Goal: Transaction & Acquisition: Subscribe to service/newsletter

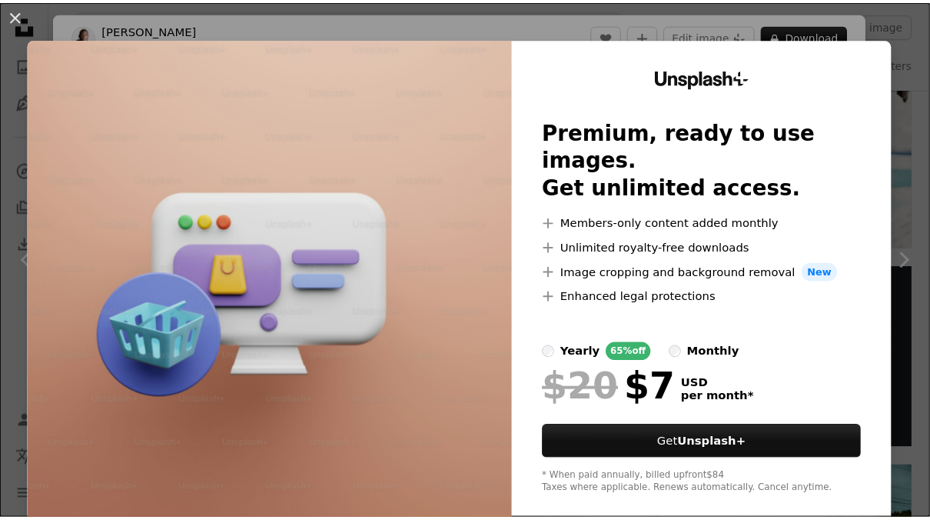
scroll to position [20, 0]
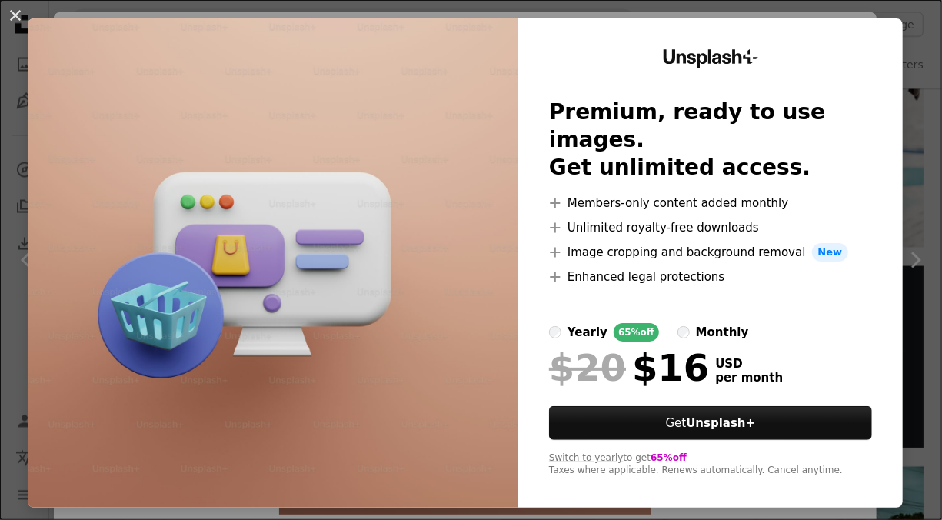
drag, startPoint x: 890, startPoint y: 143, endPoint x: 907, endPoint y: 154, distance: 20.5
click at [907, 154] on div "An X shape Unsplash+ Premium, ready to use images. Get unlimited access. A plus…" at bounding box center [471, 260] width 942 height 520
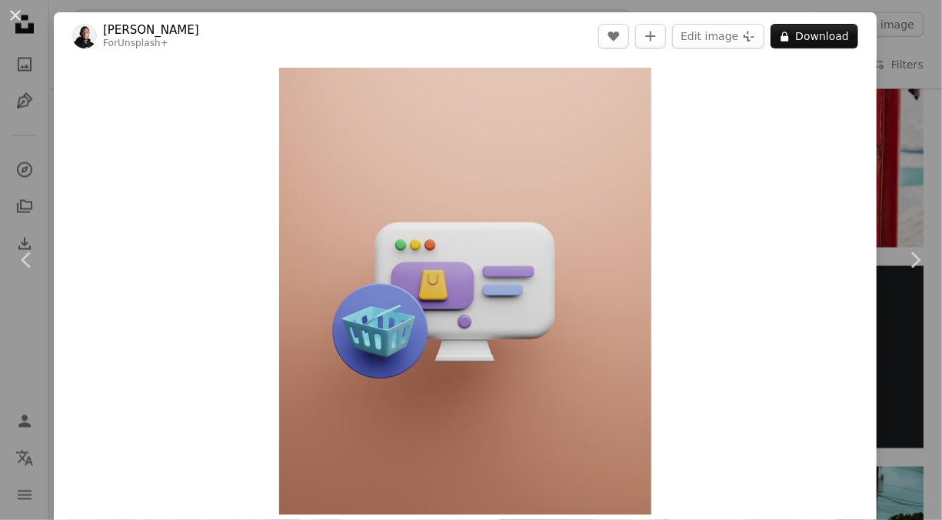
click at [907, 154] on div "An X shape Chevron left Chevron right [PERSON_NAME] For Unsplash+ A heart A plu…" at bounding box center [471, 260] width 942 height 520
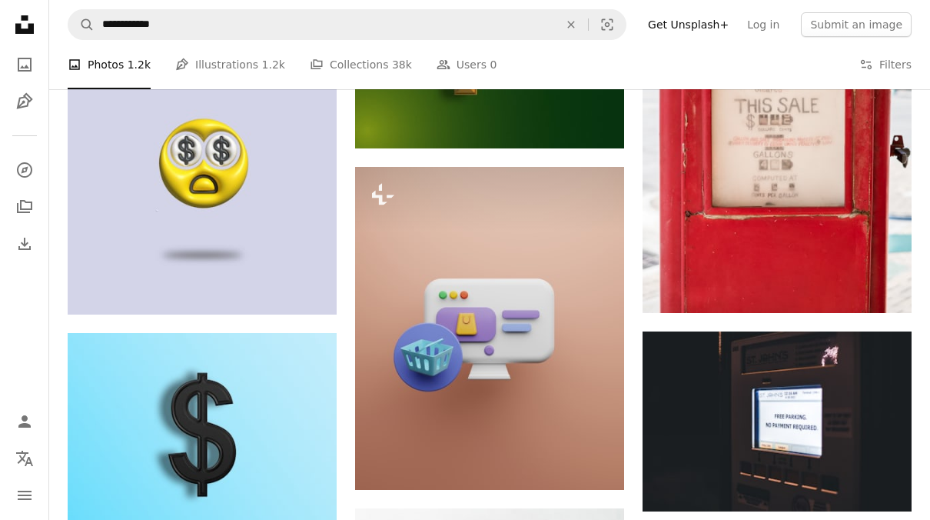
scroll to position [1245, 0]
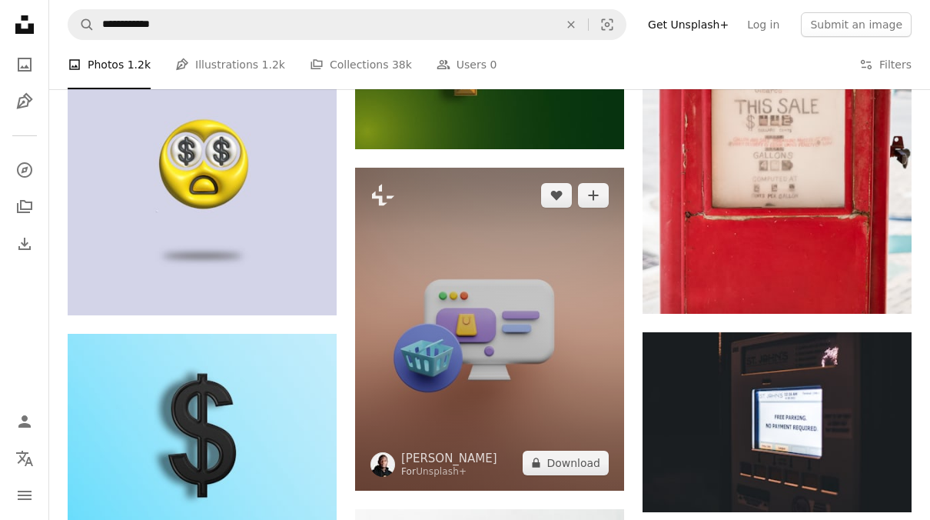
click at [513, 346] on img at bounding box center [489, 329] width 269 height 323
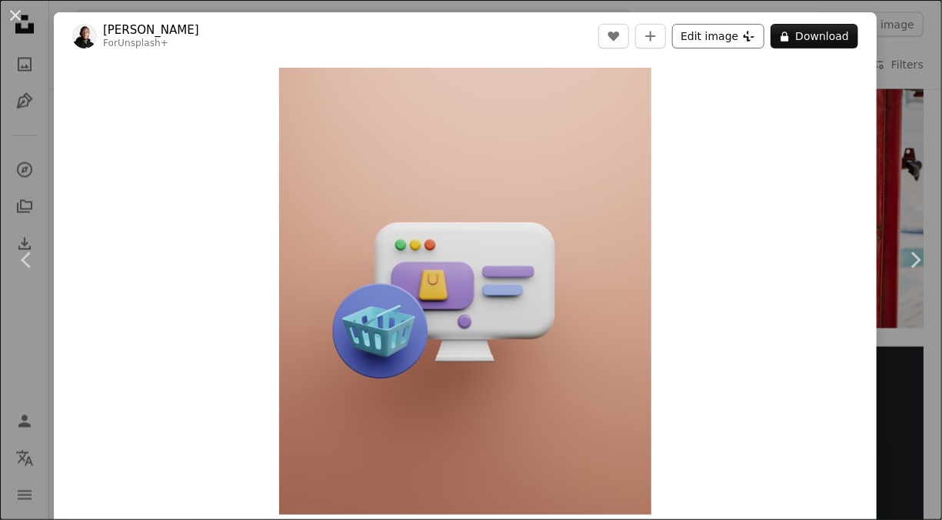
click at [728, 45] on button "Edit image Plus sign for Unsplash+" at bounding box center [718, 36] width 92 height 25
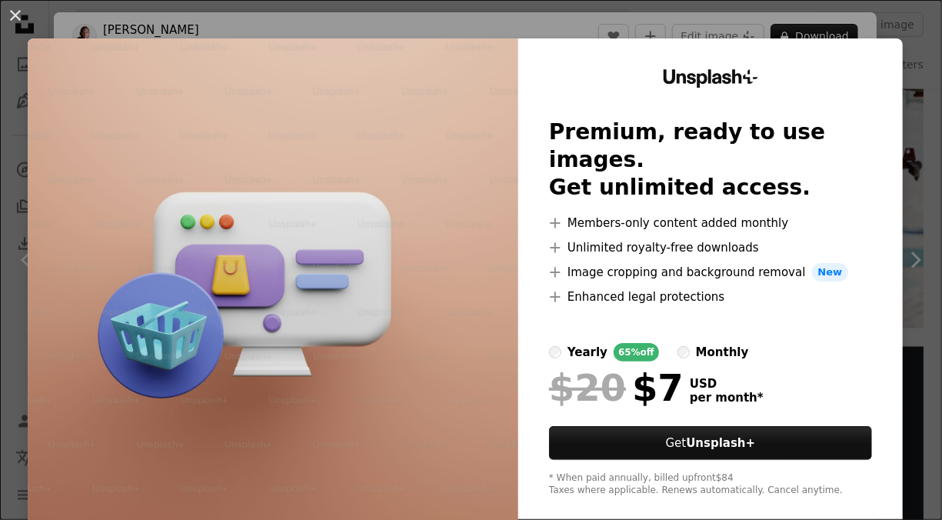
click at [912, 183] on div "An X shape Unsplash+ Premium, ready to use images. Get unlimited access. A plus…" at bounding box center [471, 260] width 942 height 520
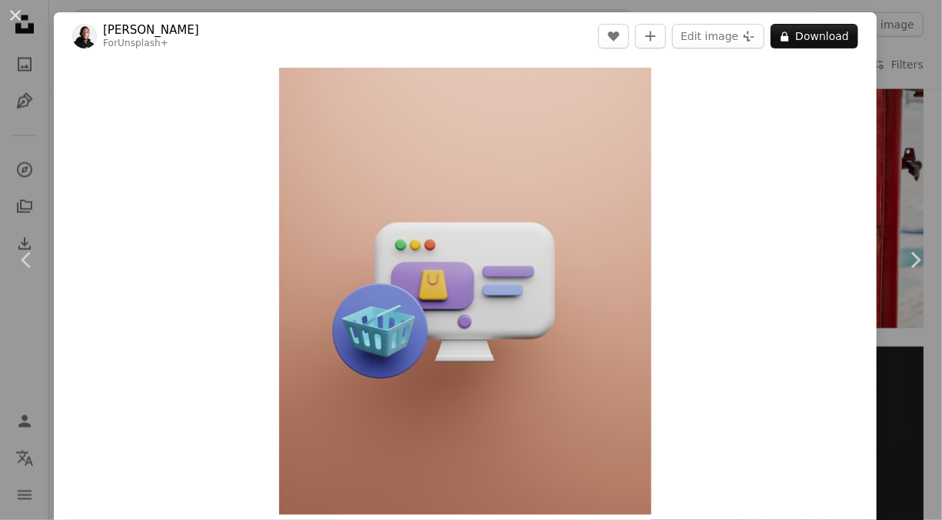
click at [882, 109] on div "An X shape Chevron left Chevron right [PERSON_NAME] For Unsplash+ A heart A plu…" at bounding box center [471, 260] width 942 height 520
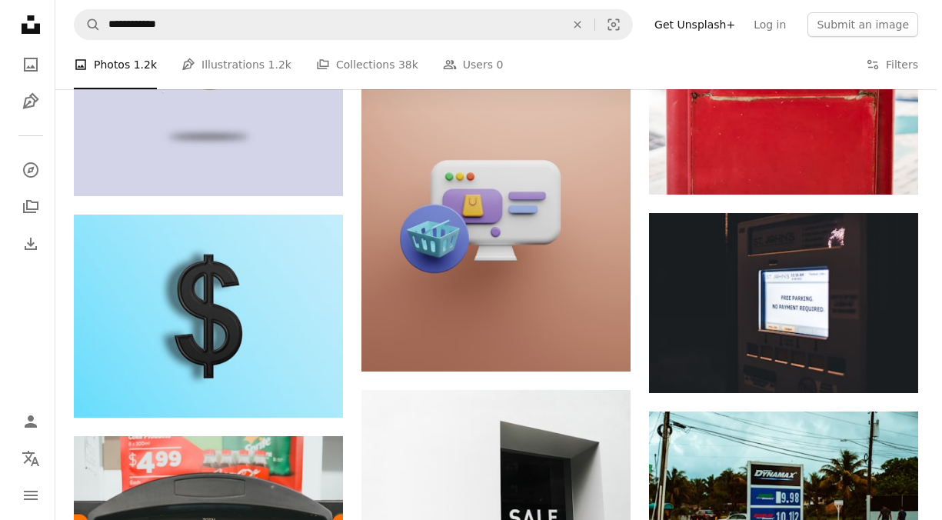
scroll to position [1366, 0]
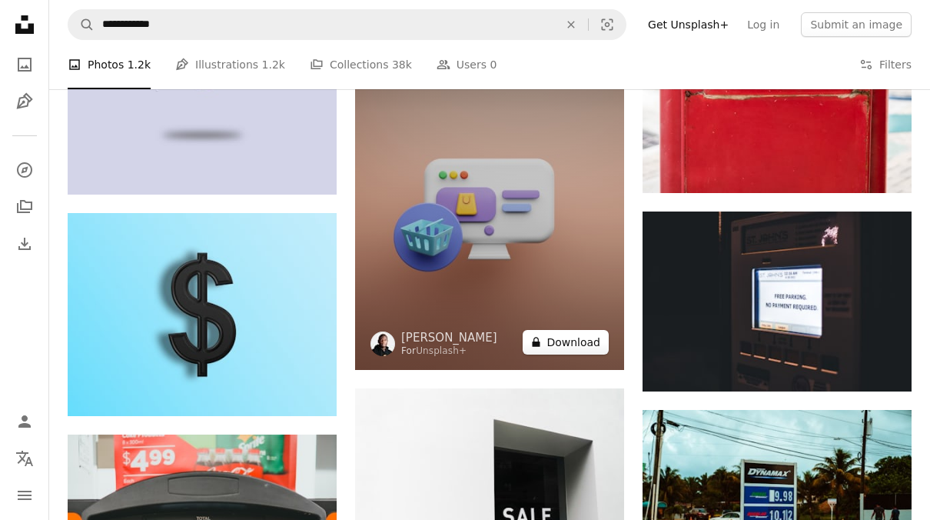
click at [562, 339] on button "A lock Download" at bounding box center [566, 342] width 86 height 25
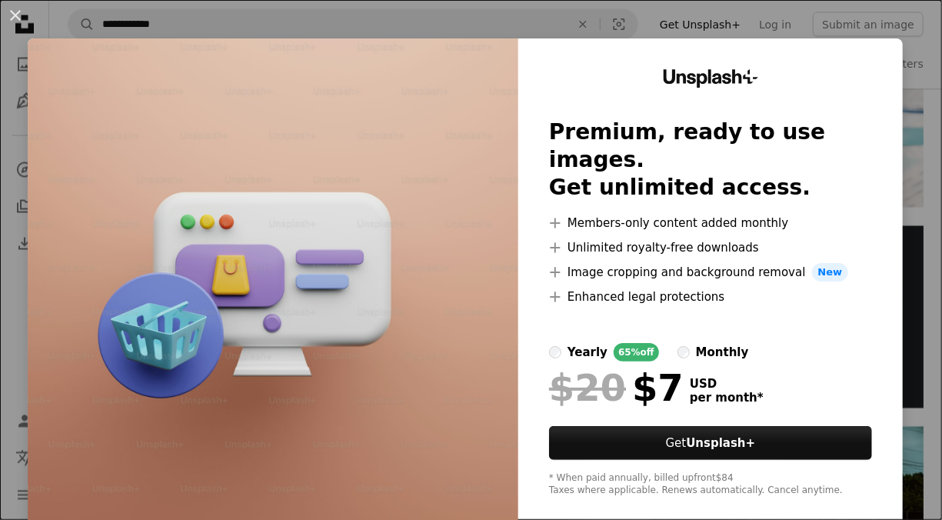
click at [677, 343] on label "monthly" at bounding box center [712, 352] width 71 height 18
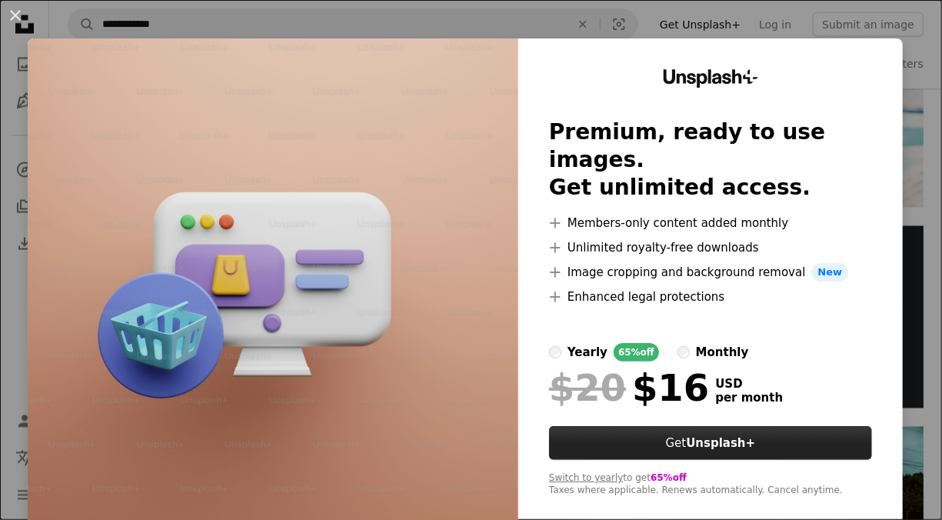
click at [654, 426] on button "Get Unsplash+" at bounding box center [710, 443] width 323 height 34
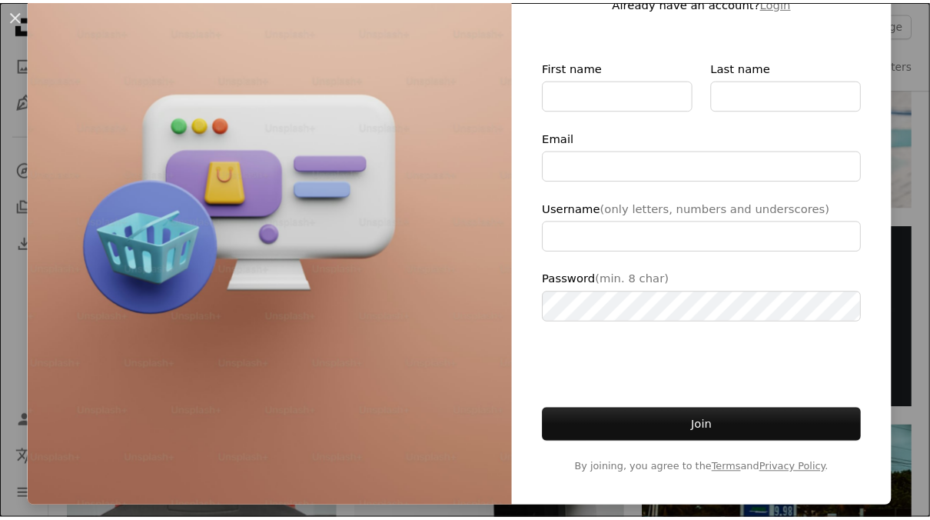
scroll to position [168, 0]
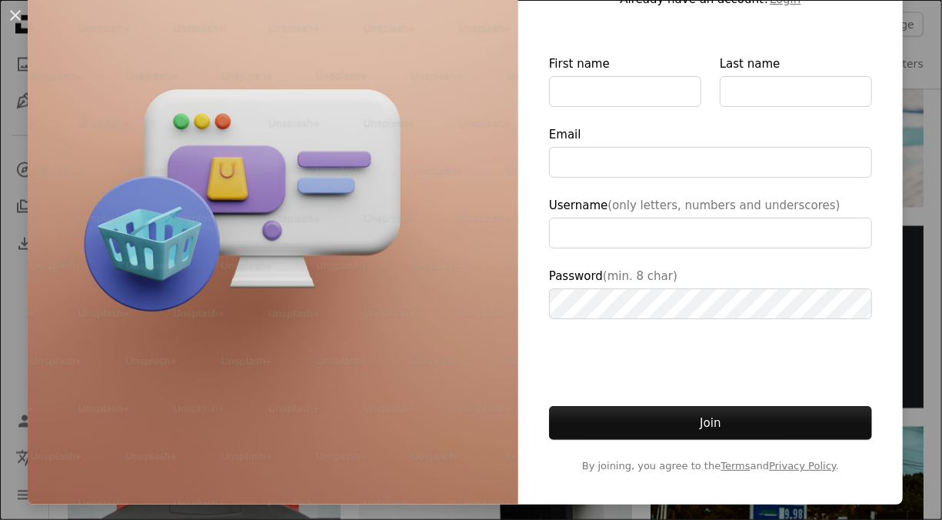
click at [908, 181] on div "An X shape Unsplash+ Join Unsplash Already have an account? Login First name La…" at bounding box center [471, 260] width 942 height 520
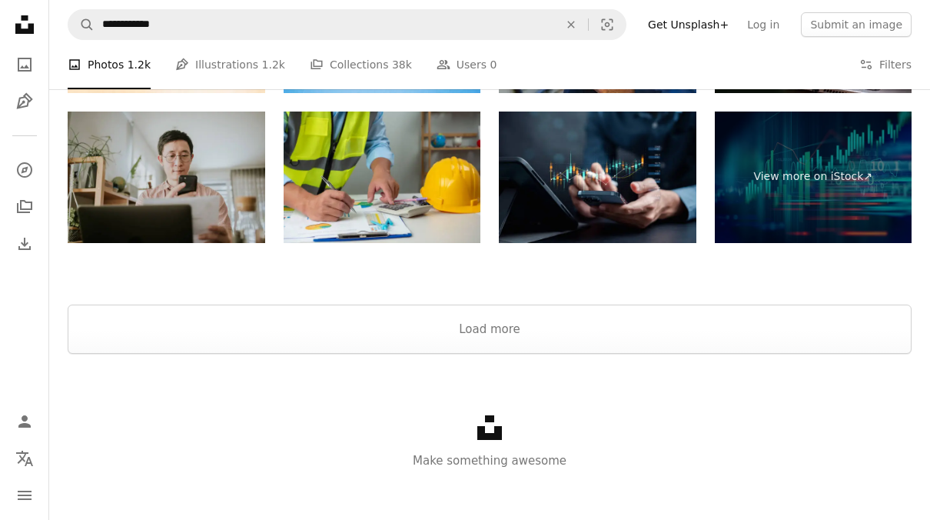
scroll to position [2653, 0]
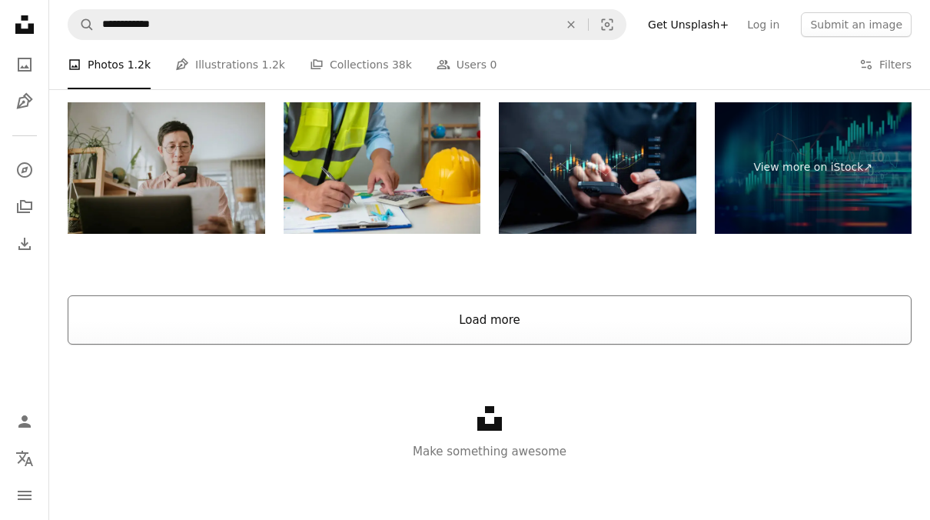
click at [543, 320] on button "Load more" at bounding box center [490, 319] width 844 height 49
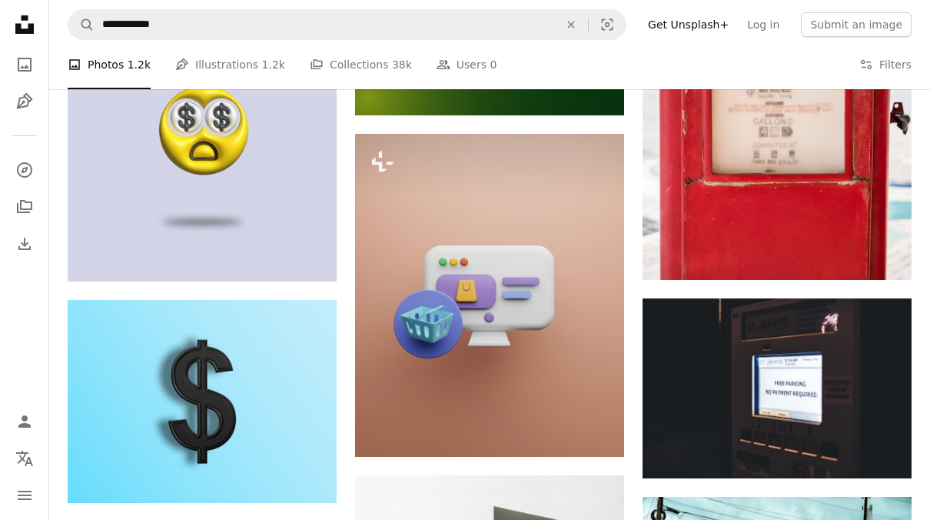
scroll to position [1279, 0]
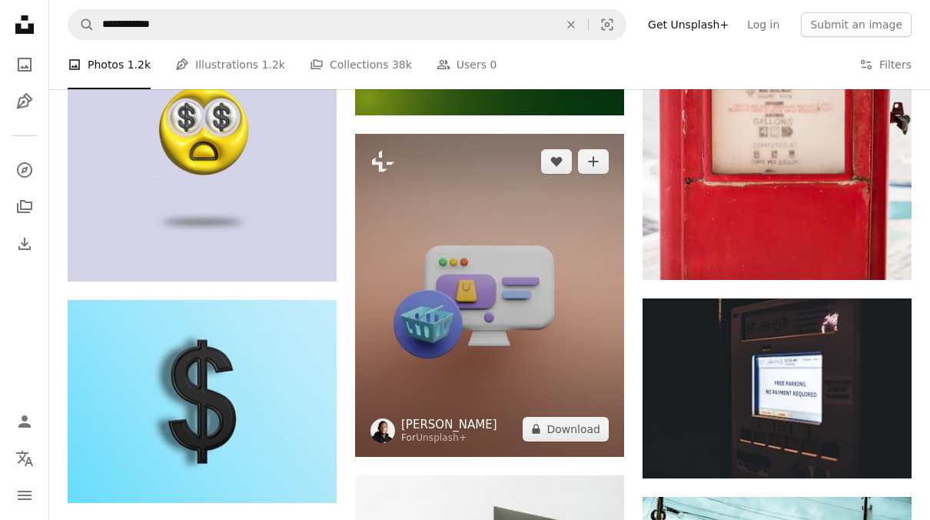
click at [439, 417] on link "[PERSON_NAME]" at bounding box center [449, 424] width 96 height 15
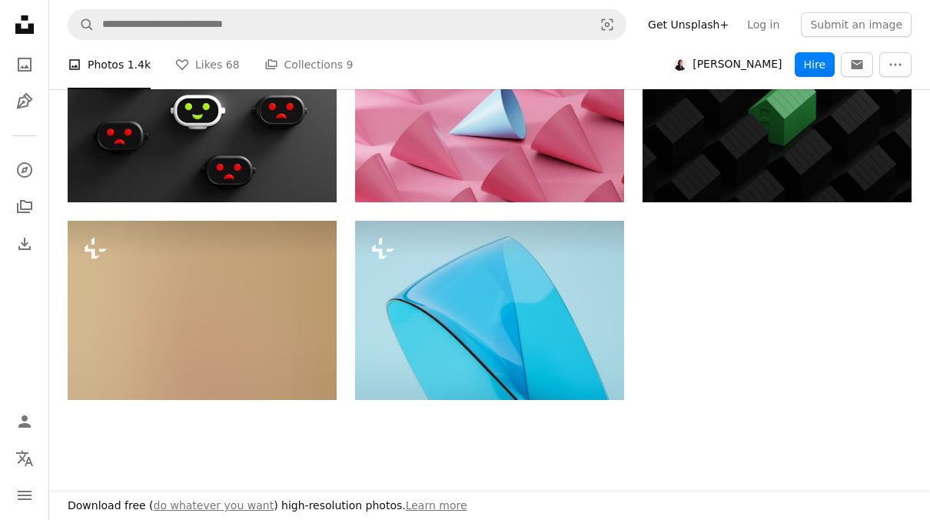
scroll to position [1634, 0]
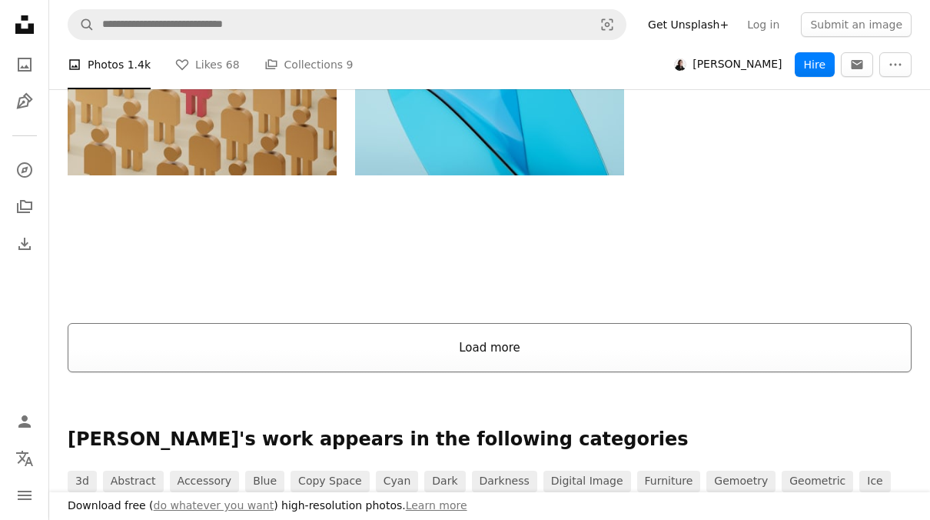
click at [483, 354] on button "Load more" at bounding box center [490, 347] width 844 height 49
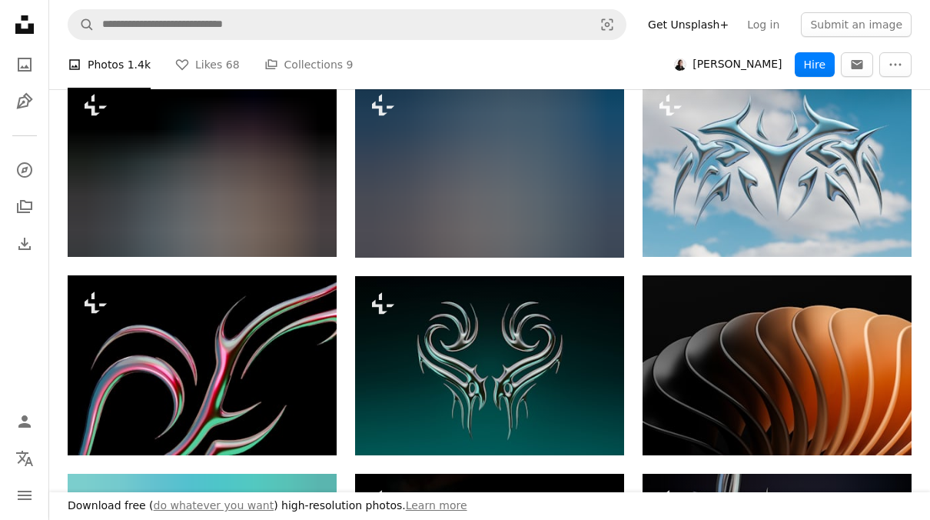
scroll to position [6337, 0]
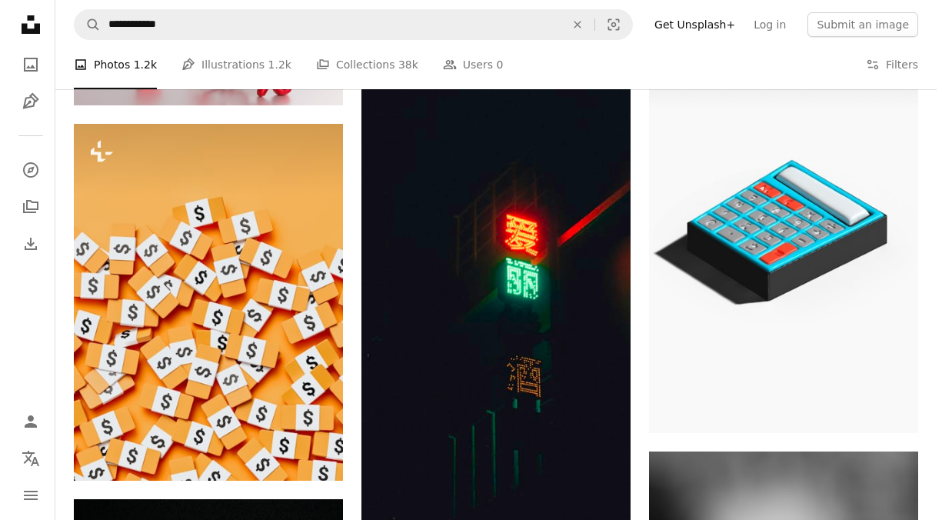
scroll to position [1279, 0]
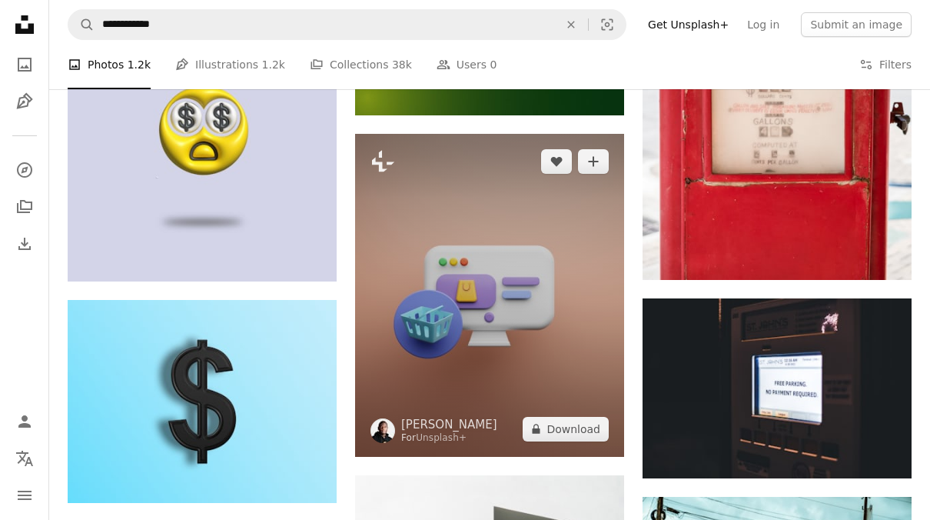
click at [530, 301] on img at bounding box center [489, 295] width 269 height 323
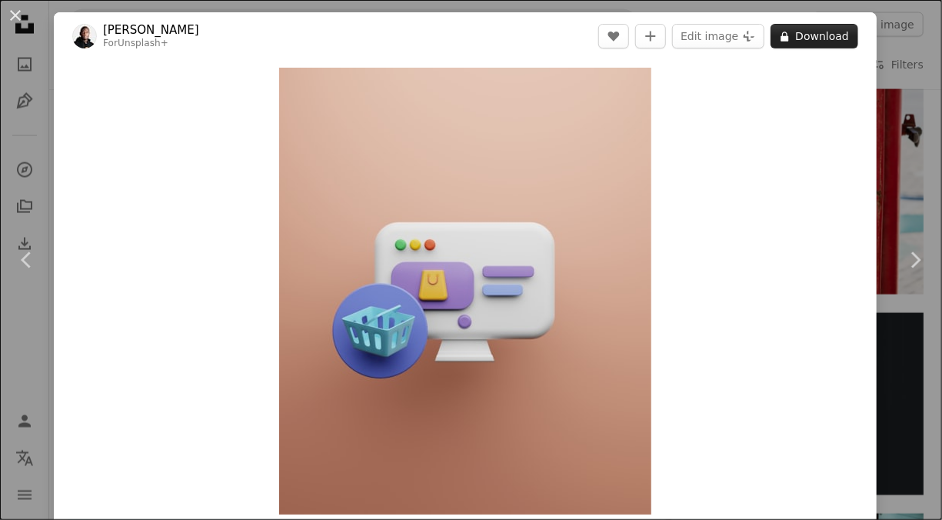
click at [796, 42] on button "A lock Download" at bounding box center [814, 36] width 88 height 25
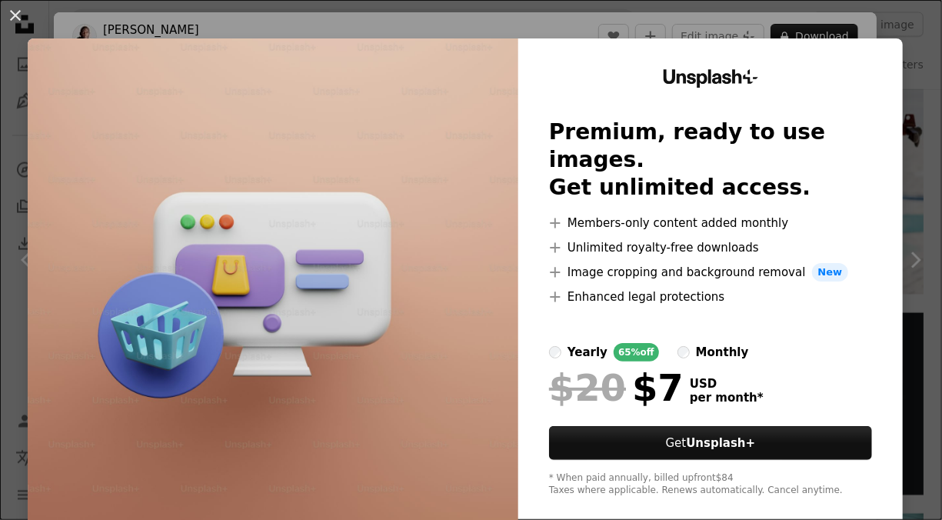
scroll to position [20, 0]
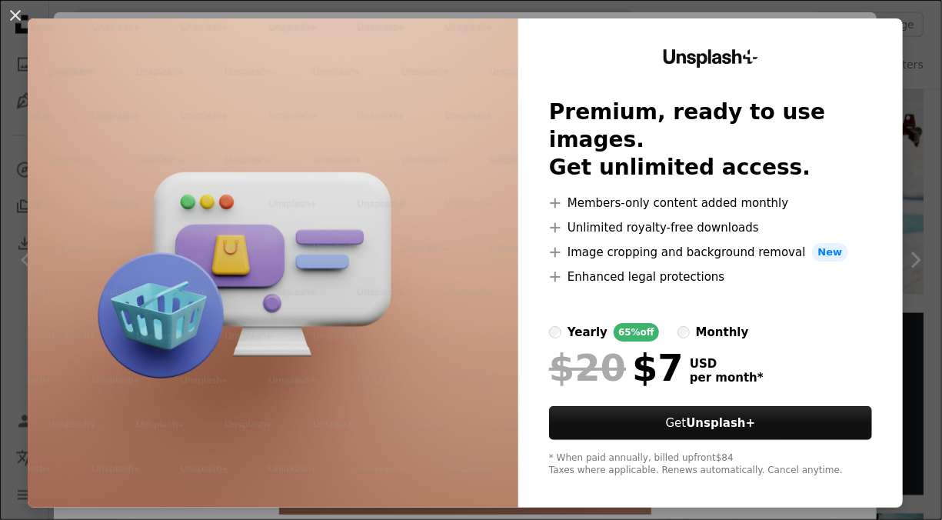
click at [674, 341] on div at bounding box center [710, 344] width 323 height 6
click at [696, 323] on div "monthly" at bounding box center [722, 332] width 53 height 18
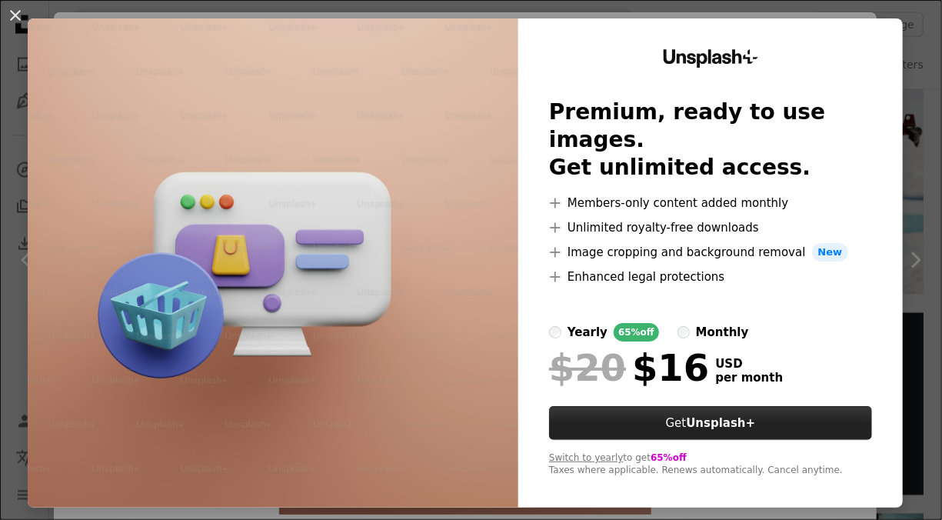
click at [687, 406] on button "Get Unsplash+" at bounding box center [710, 423] width 323 height 34
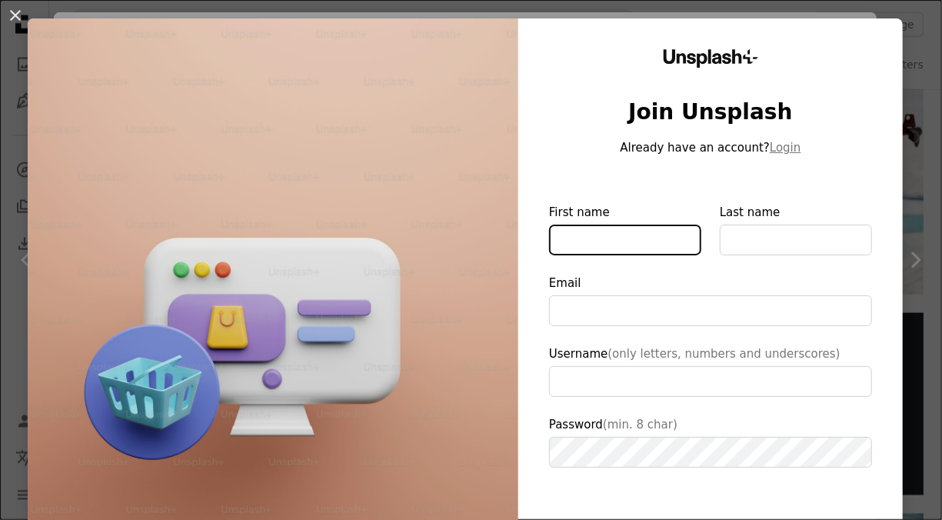
click at [620, 241] on input "First name" at bounding box center [625, 239] width 152 height 31
type input "********"
type input "****"
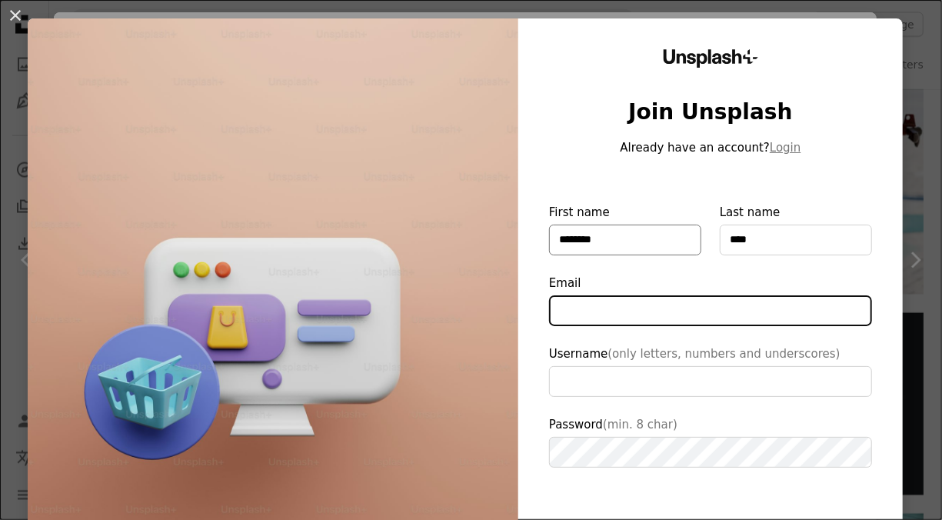
type input "**********"
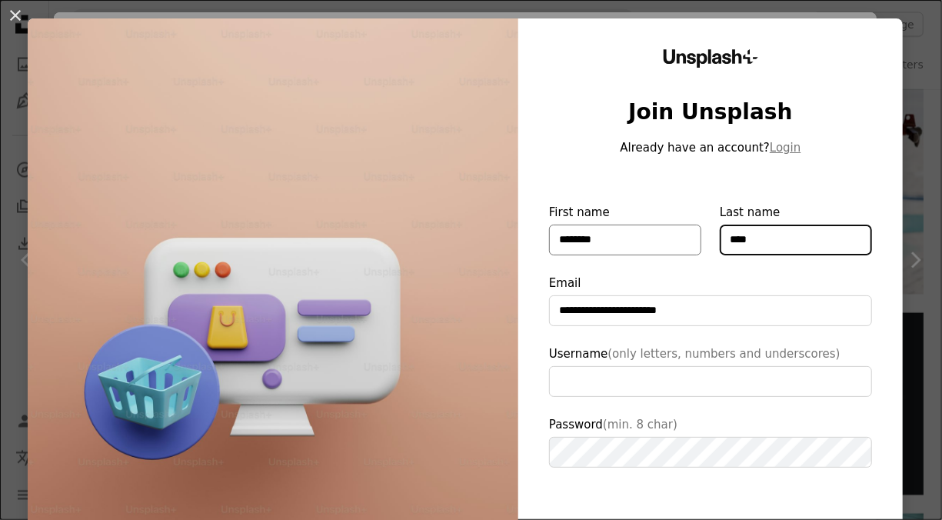
drag, startPoint x: 756, startPoint y: 241, endPoint x: 640, endPoint y: 247, distance: 116.2
click at [640, 247] on div "First name ******** Last name ****" at bounding box center [710, 229] width 323 height 52
type input "**********"
type input "********"
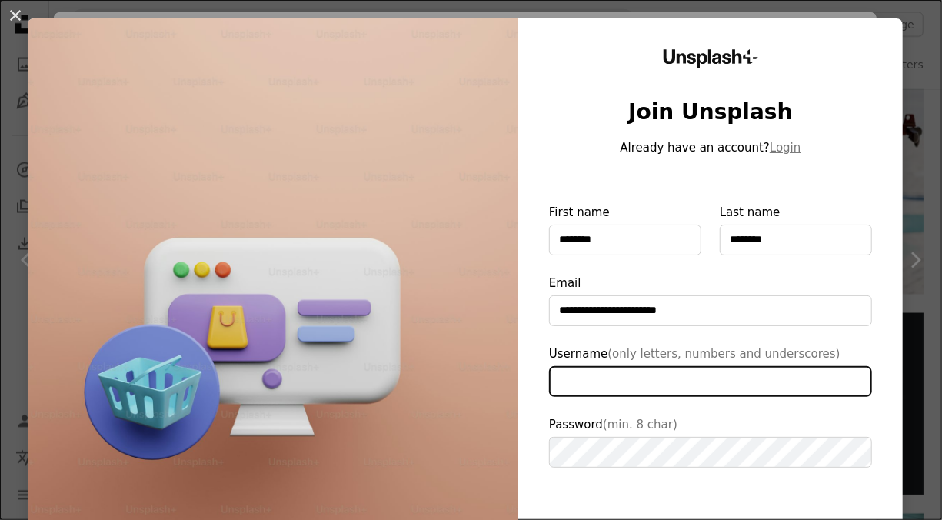
click at [626, 388] on input "Username (only letters, numbers and underscores)" at bounding box center [710, 381] width 323 height 31
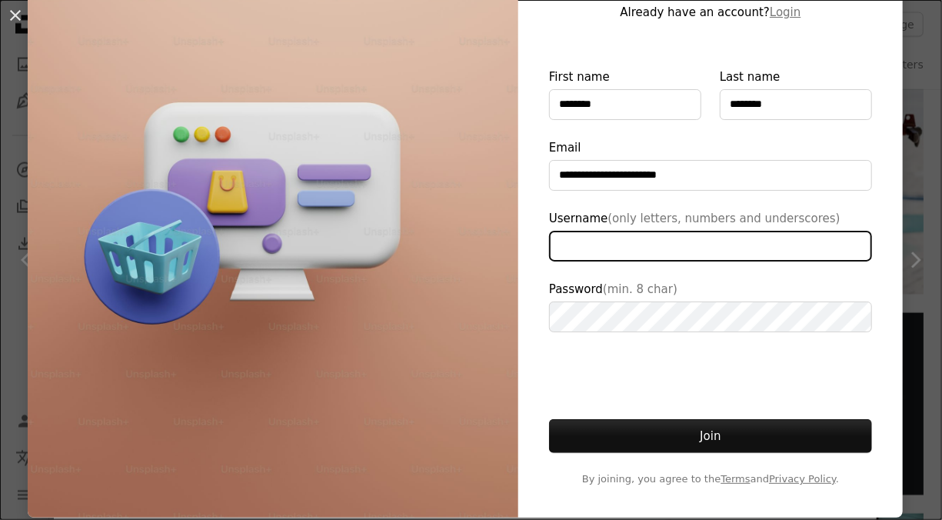
scroll to position [155, 0]
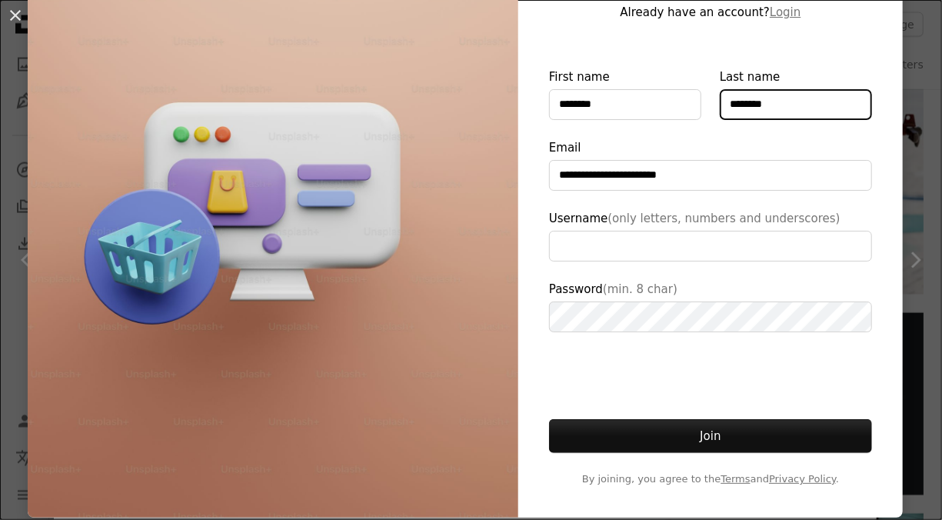
click at [791, 97] on input "********" at bounding box center [795, 104] width 152 height 31
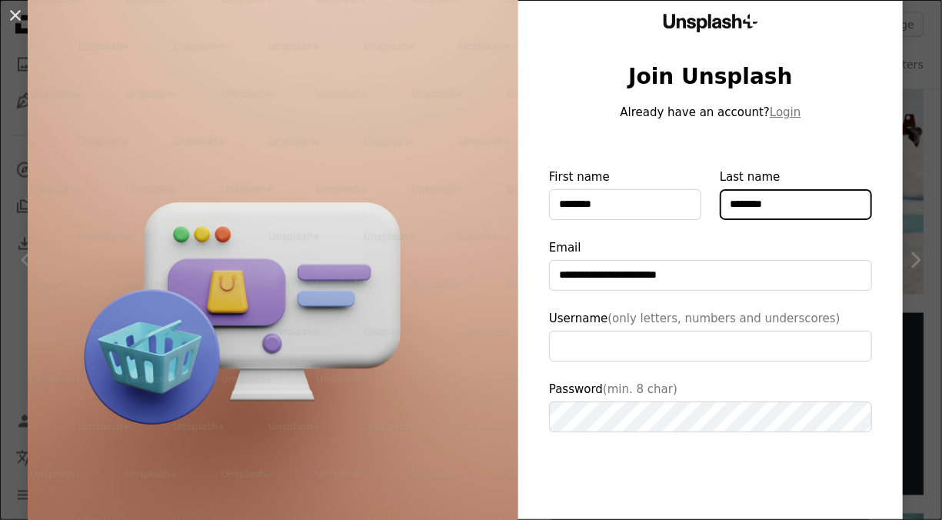
scroll to position [0, 0]
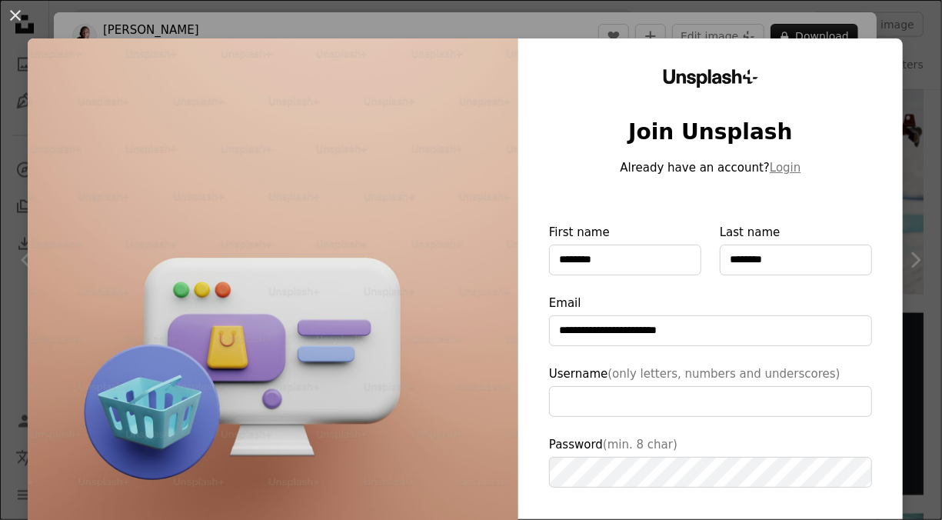
drag, startPoint x: 706, startPoint y: 42, endPoint x: 682, endPoint y: 18, distance: 34.2
click at [682, 18] on div "**********" at bounding box center [471, 260] width 942 height 520
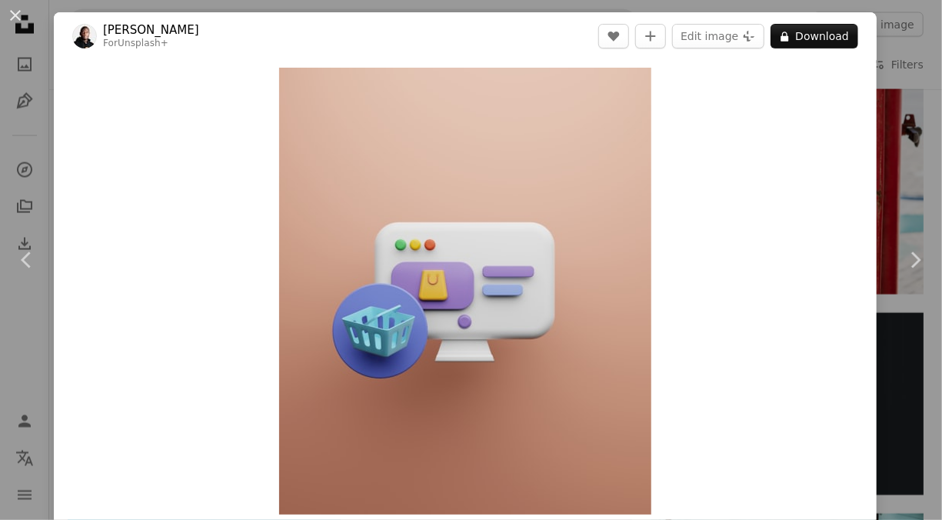
click at [682, 18] on header "[PERSON_NAME] For Unsplash+ A heart A plus sign Edit image Plus sign for Unspla…" at bounding box center [465, 36] width 822 height 48
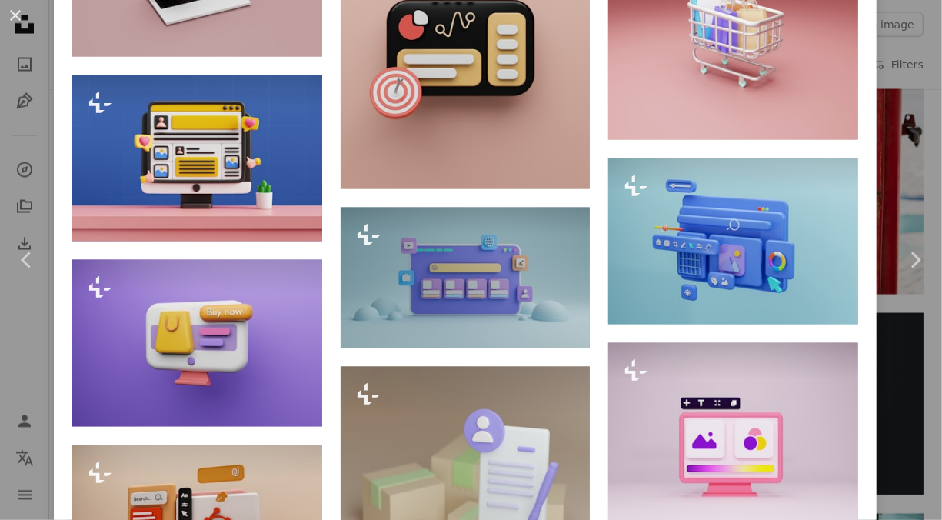
scroll to position [1212, 0]
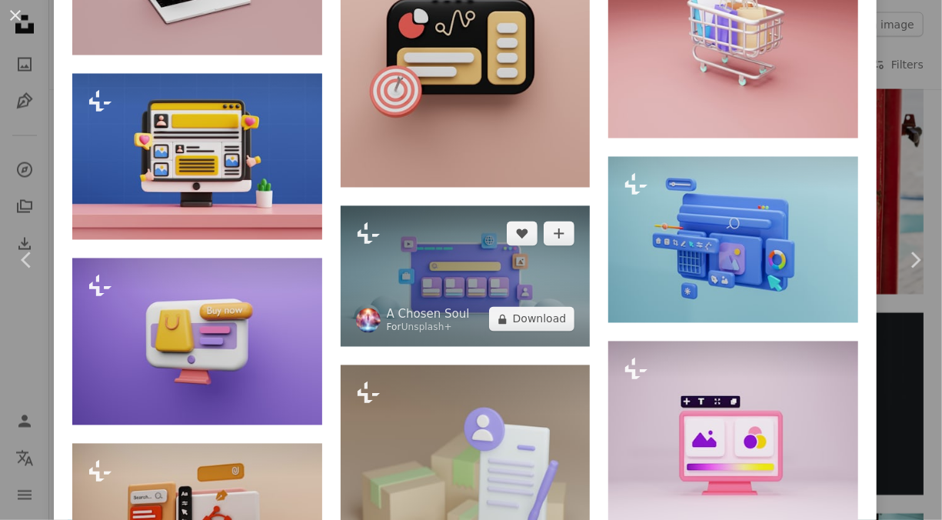
click at [508, 275] on img at bounding box center [466, 276] width 250 height 141
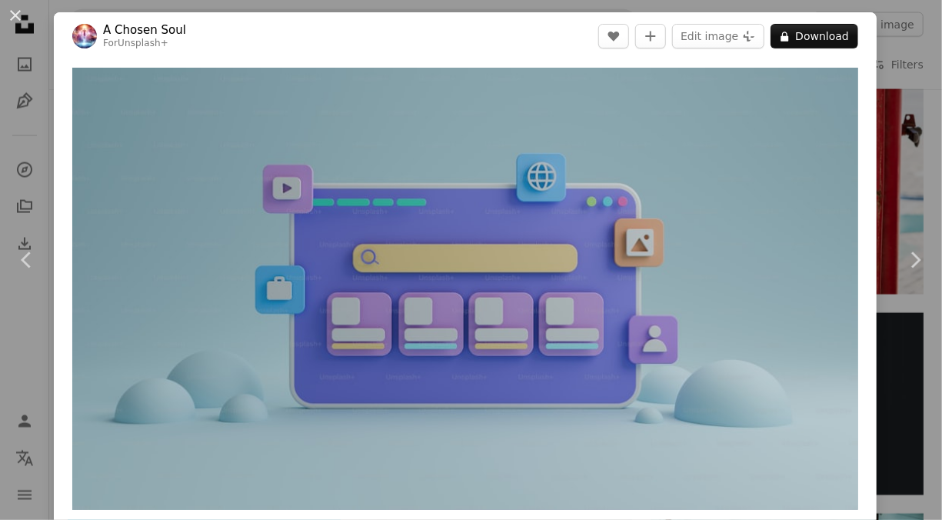
click at [914, 354] on div "An X shape Chevron left Chevron right A Chosen Soul For Unsplash+ A heart A plu…" at bounding box center [471, 260] width 942 height 520
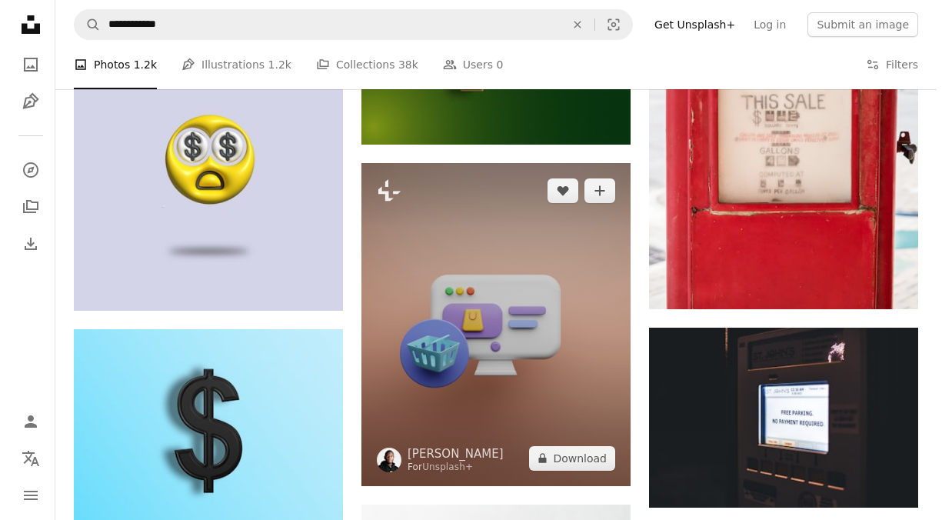
scroll to position [1277, 0]
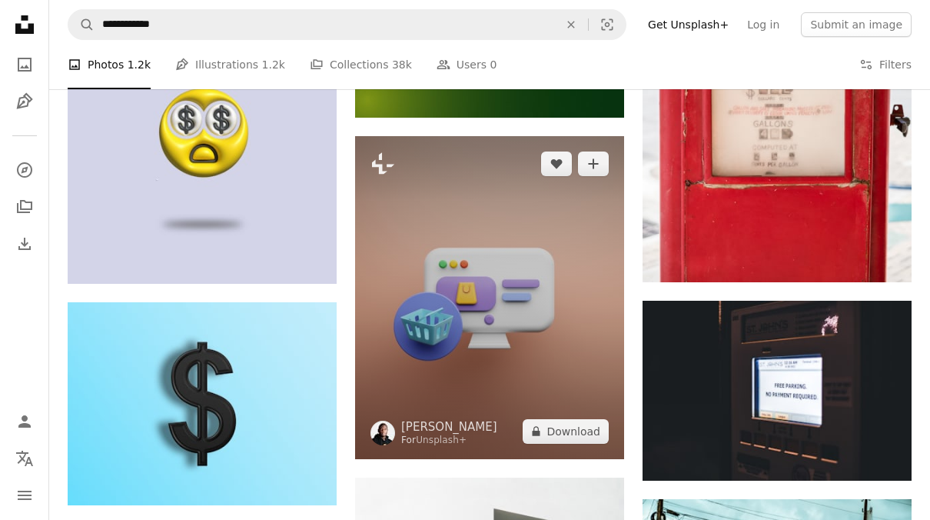
click at [511, 311] on img at bounding box center [489, 297] width 269 height 323
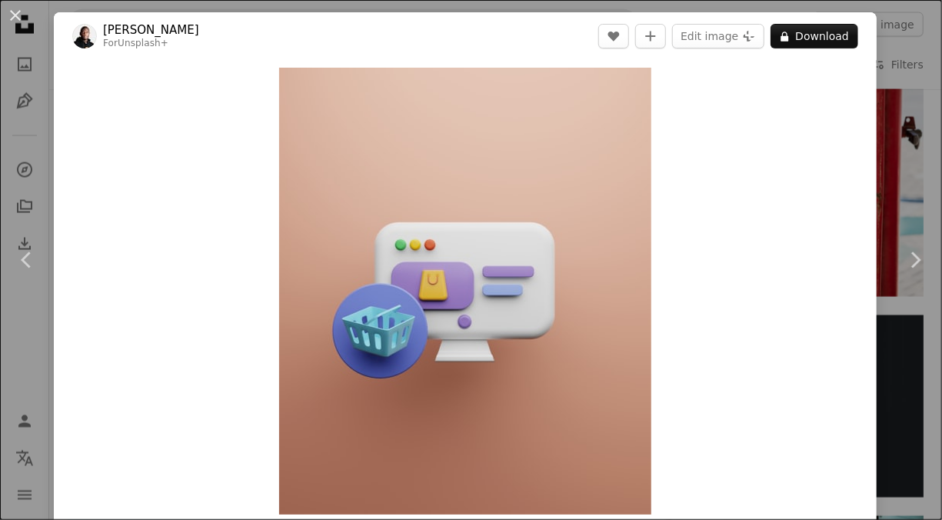
click at [888, 137] on div "An X shape Chevron left Chevron right [PERSON_NAME] For Unsplash+ A heart A plu…" at bounding box center [471, 260] width 942 height 520
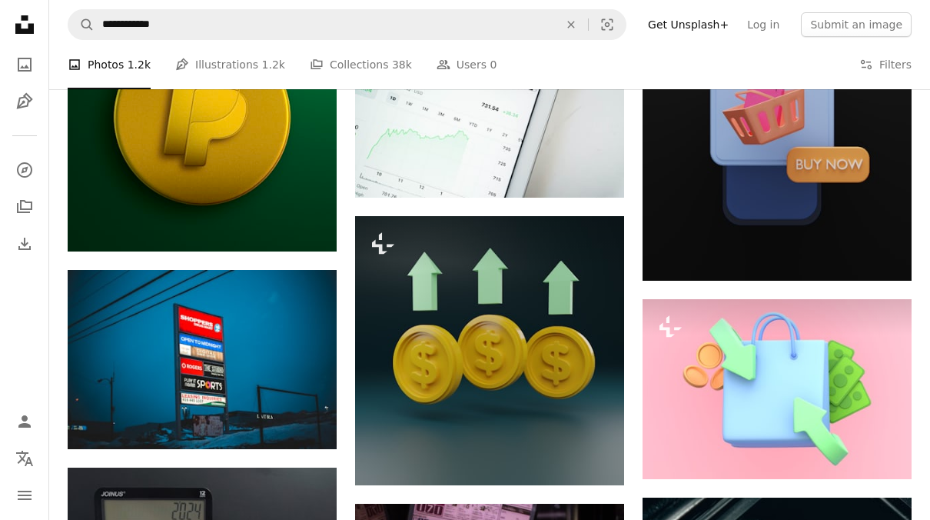
scroll to position [2207, 0]
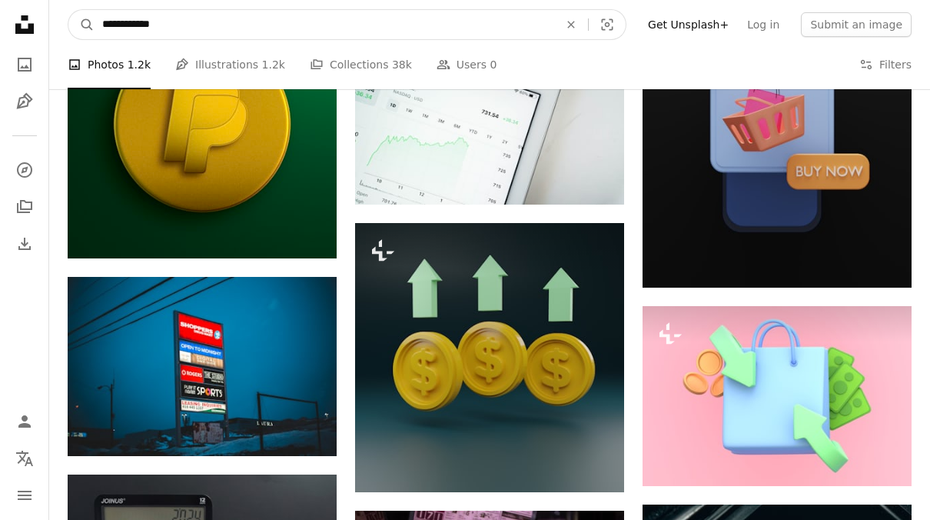
click at [192, 23] on input "**********" at bounding box center [325, 24] width 460 height 29
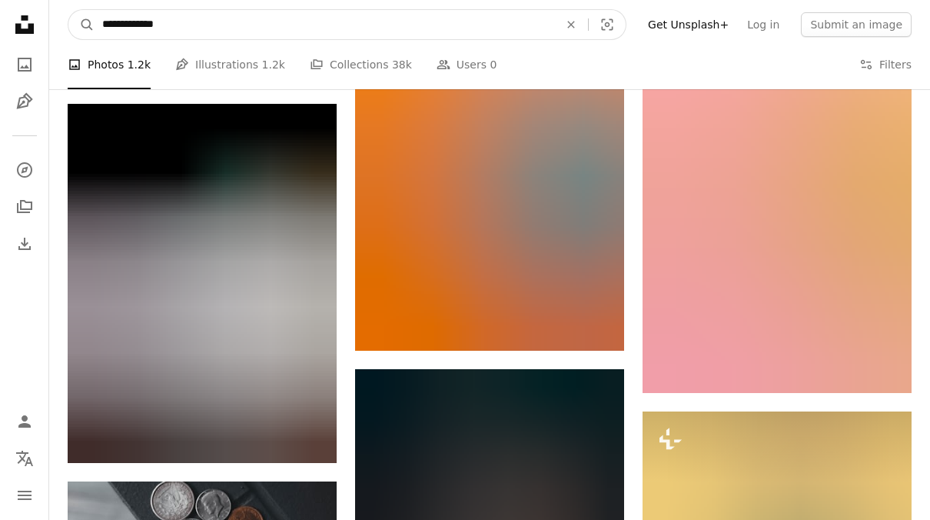
scroll to position [3215, 0]
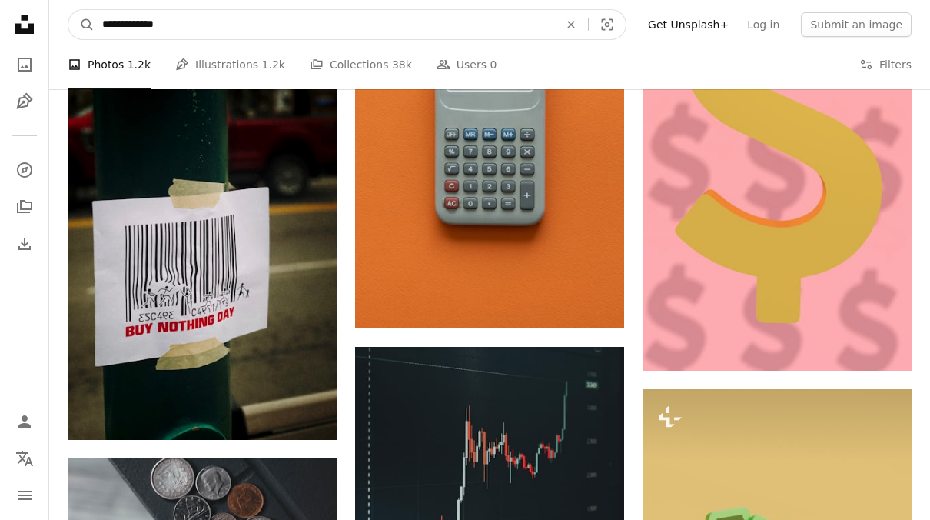
type input "**********"
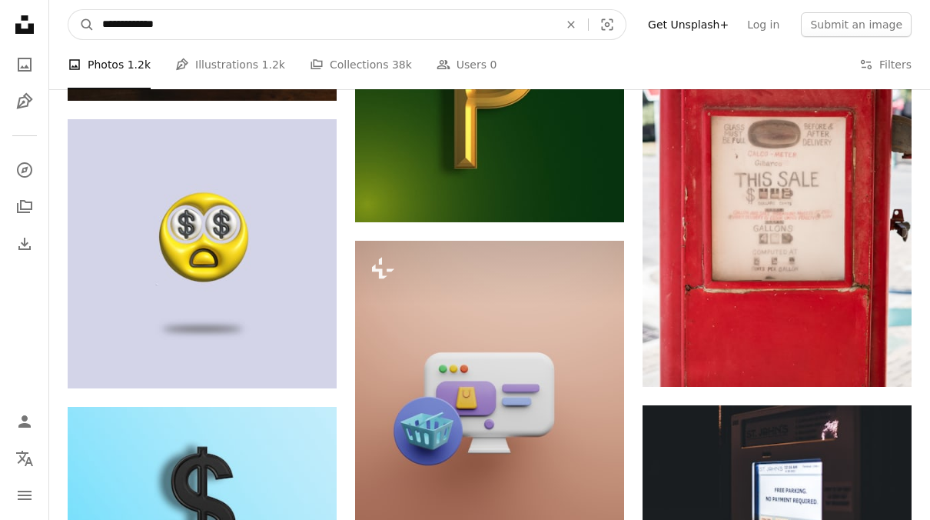
scroll to position [1171, 0]
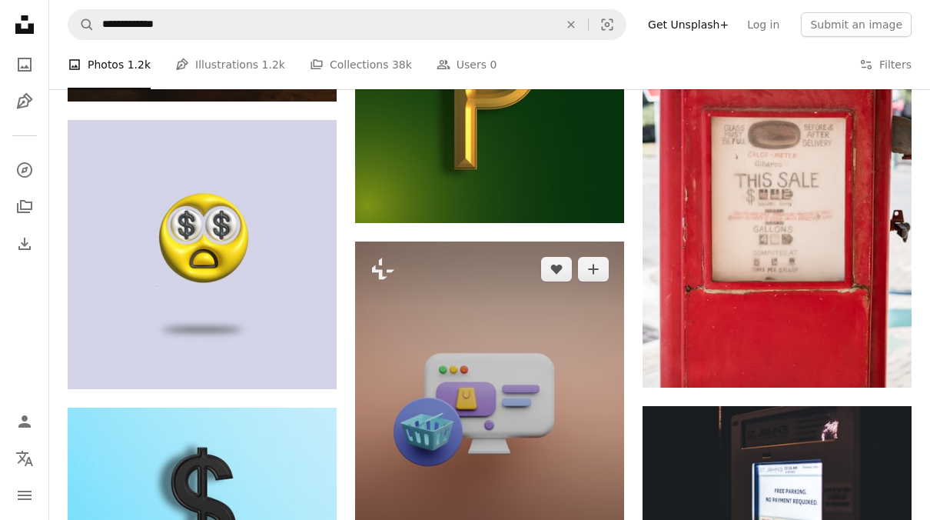
click at [532, 424] on img at bounding box center [489, 402] width 269 height 323
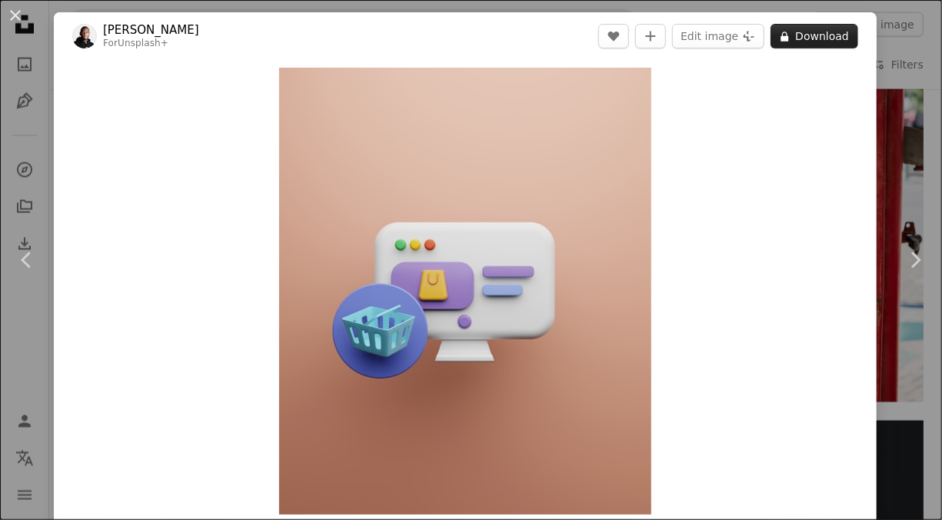
drag, startPoint x: 792, startPoint y: 48, endPoint x: 792, endPoint y: 40, distance: 8.5
click at [792, 40] on header "[PERSON_NAME] For Unsplash+ A heart A plus sign Edit image Plus sign for Unspla…" at bounding box center [465, 36] width 822 height 48
click at [900, 89] on div "An X shape Chevron left Chevron right [PERSON_NAME] For Unsplash+ A heart A plu…" at bounding box center [471, 260] width 942 height 520
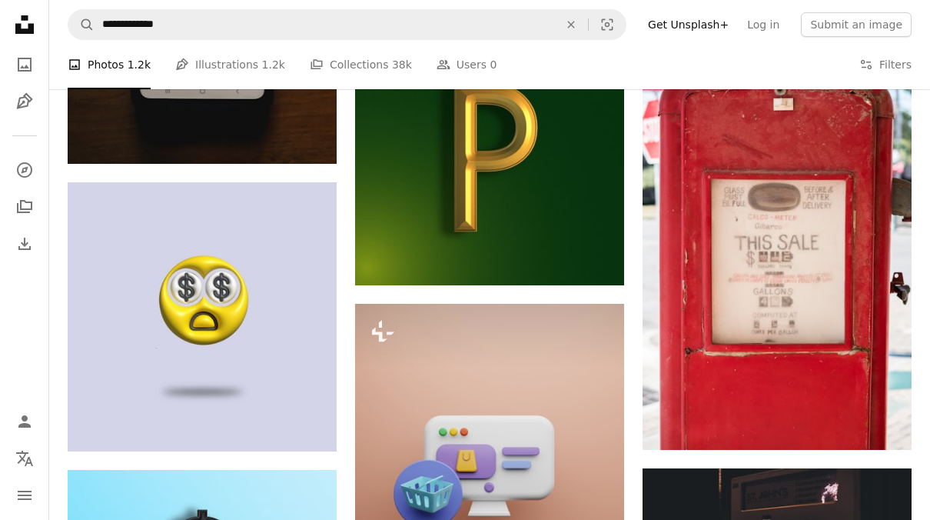
scroll to position [1231, 0]
